Goal: Task Accomplishment & Management: Manage account settings

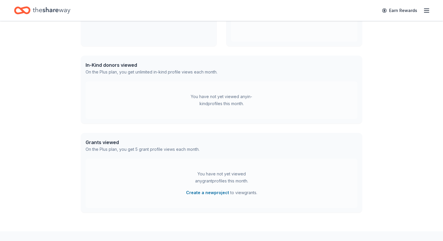
scroll to position [121, 0]
click at [425, 11] on line "button" at bounding box center [427, 11] width 5 height 0
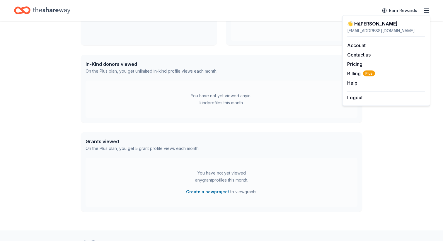
click at [252, 82] on div "You have not yet viewed any in-kind profiles this month." at bounding box center [222, 100] width 272 height 38
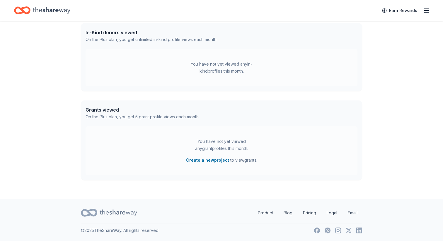
scroll to position [0, 0]
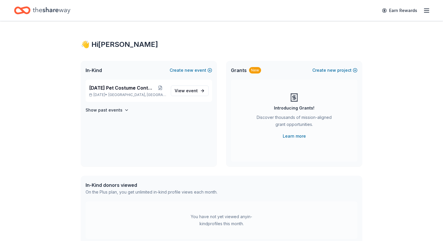
click at [43, 9] on icon "Home" at bounding box center [52, 10] width 38 height 12
click at [27, 12] on icon "Home" at bounding box center [22, 11] width 16 height 14
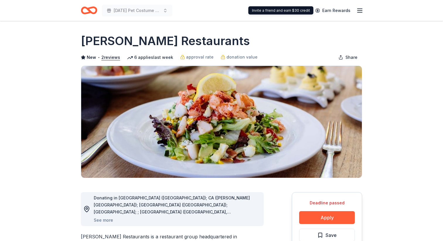
click at [357, 7] on icon "button" at bounding box center [360, 10] width 7 height 7
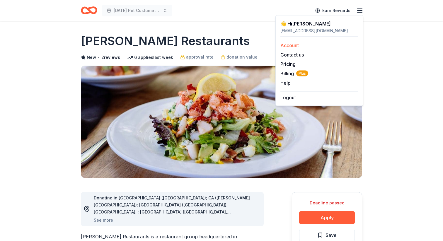
click at [293, 48] on link "Account" at bounding box center [290, 46] width 18 height 6
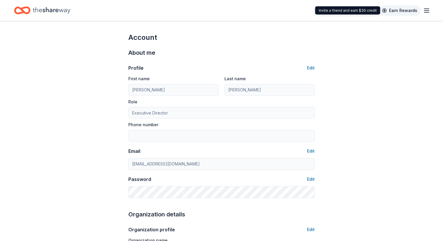
click at [406, 11] on link "Earn Rewards" at bounding box center [400, 10] width 42 height 11
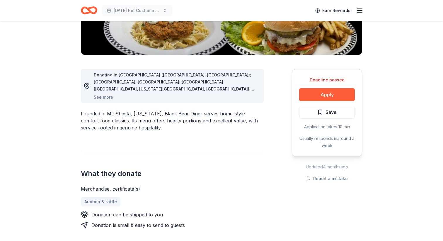
scroll to position [128, 0]
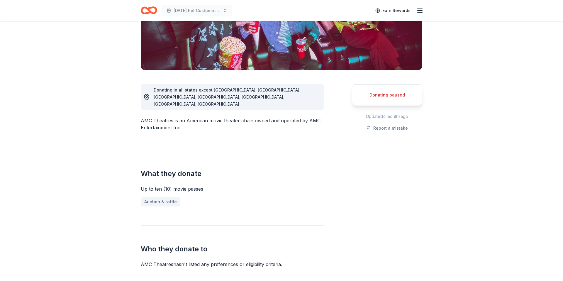
scroll to position [142, 0]
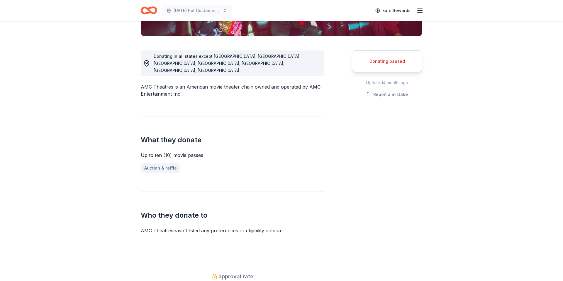
click at [246, 58] on span "Donating in all states except AK, HI, ME, MS, RI, VT, WY" at bounding box center [227, 63] width 147 height 19
click at [383, 60] on div "Donating paused" at bounding box center [387, 61] width 56 height 7
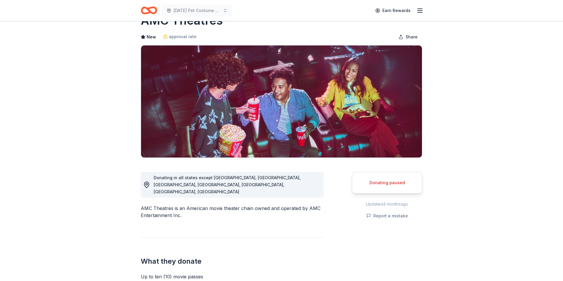
scroll to position [0, 0]
